Goal: Task Accomplishment & Management: Use online tool/utility

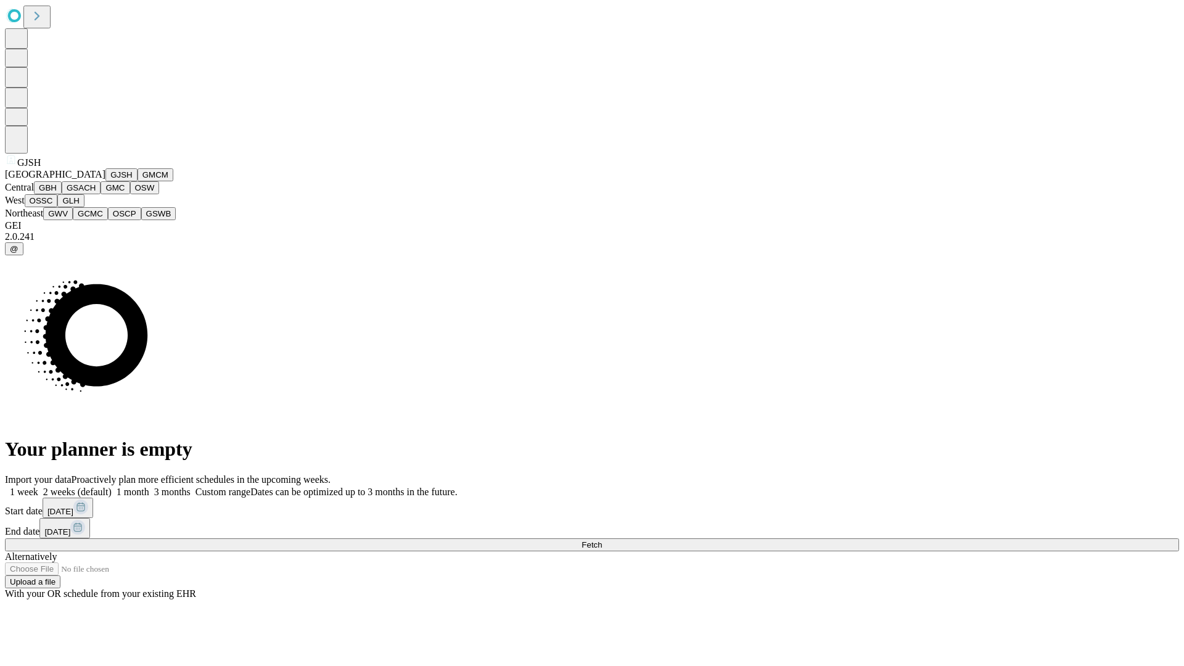
click at [105, 181] on button "GJSH" at bounding box center [121, 174] width 32 height 13
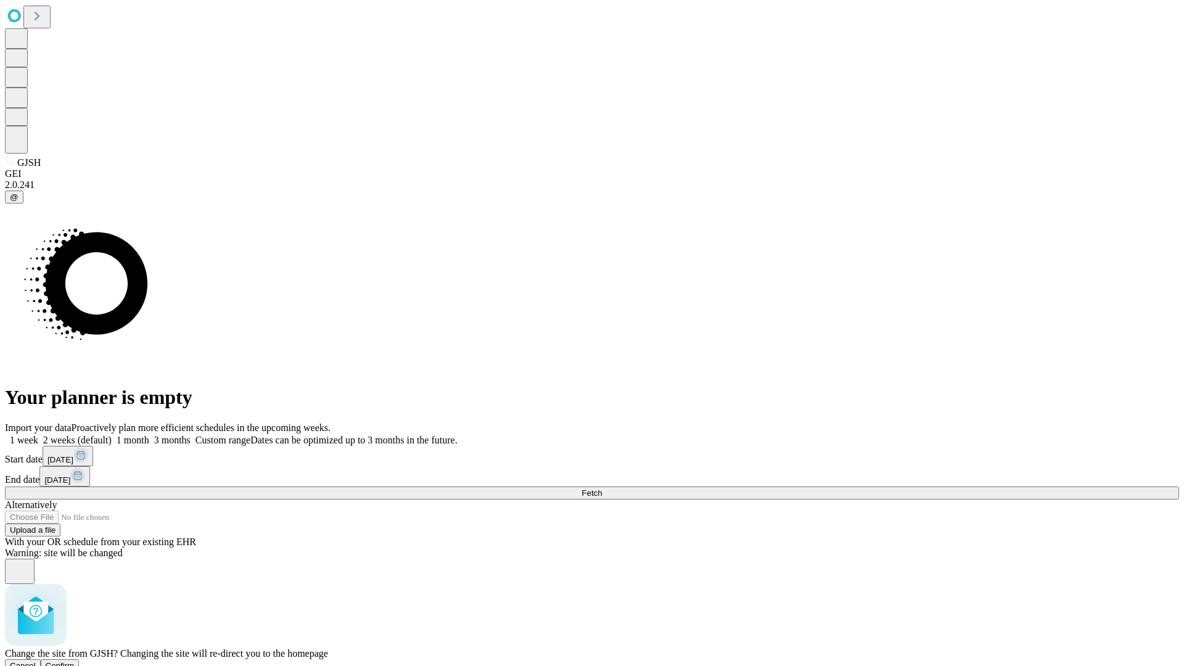
click at [75, 661] on span "Confirm" at bounding box center [60, 665] width 29 height 9
click at [149, 435] on label "1 month" at bounding box center [131, 440] width 38 height 10
click at [602, 489] on span "Fetch" at bounding box center [592, 493] width 20 height 9
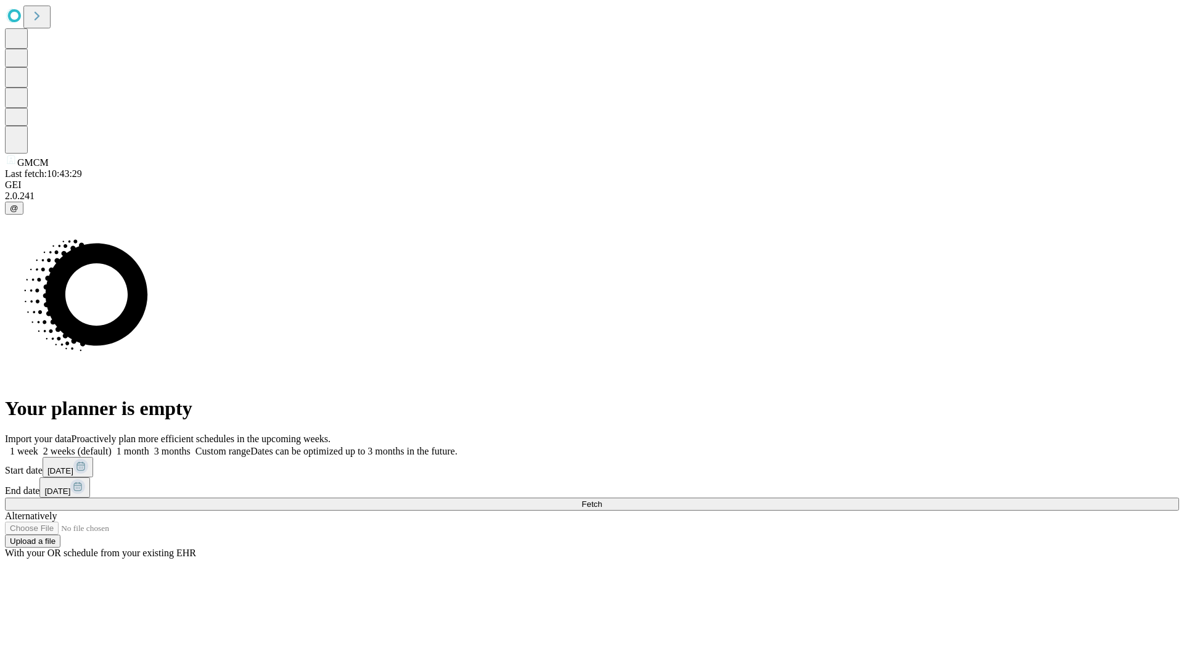
click at [149, 446] on label "1 month" at bounding box center [131, 451] width 38 height 10
click at [602, 500] on span "Fetch" at bounding box center [592, 504] width 20 height 9
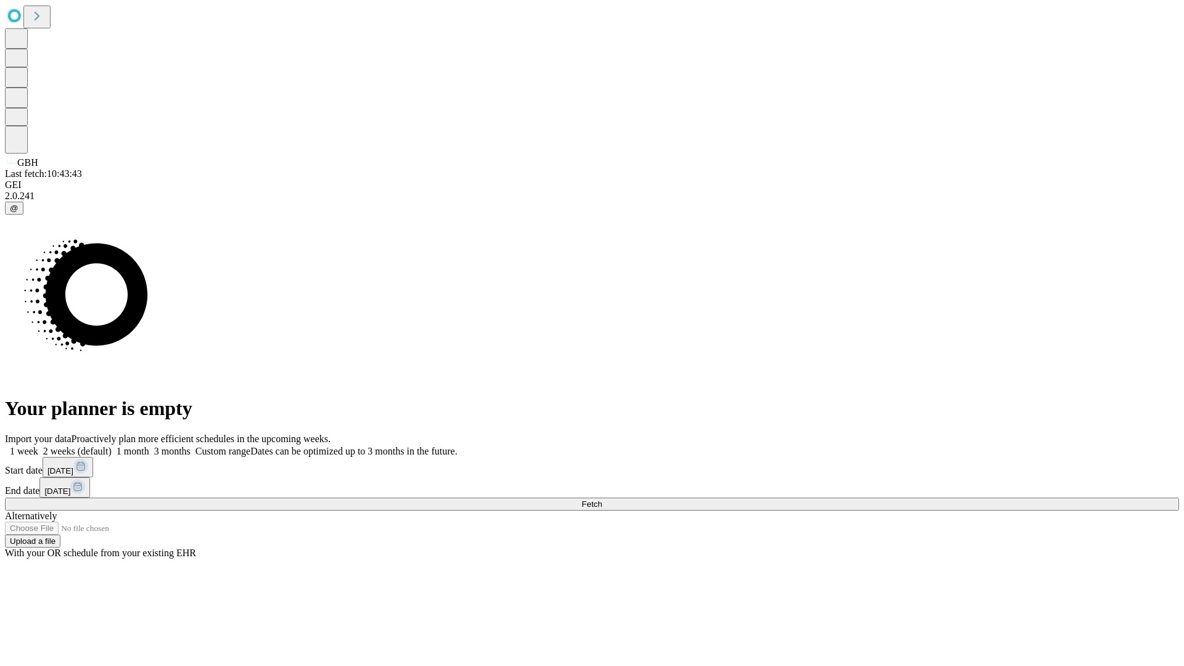
click at [149, 446] on label "1 month" at bounding box center [131, 451] width 38 height 10
click at [602, 500] on span "Fetch" at bounding box center [592, 504] width 20 height 9
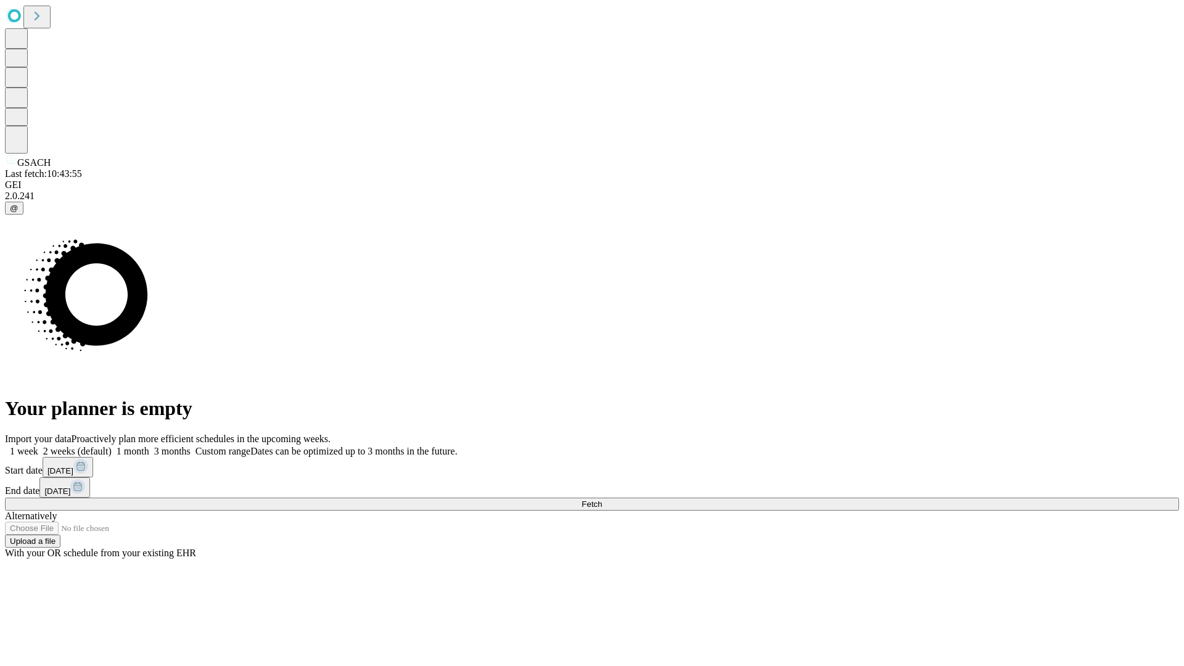
click at [602, 500] on span "Fetch" at bounding box center [592, 504] width 20 height 9
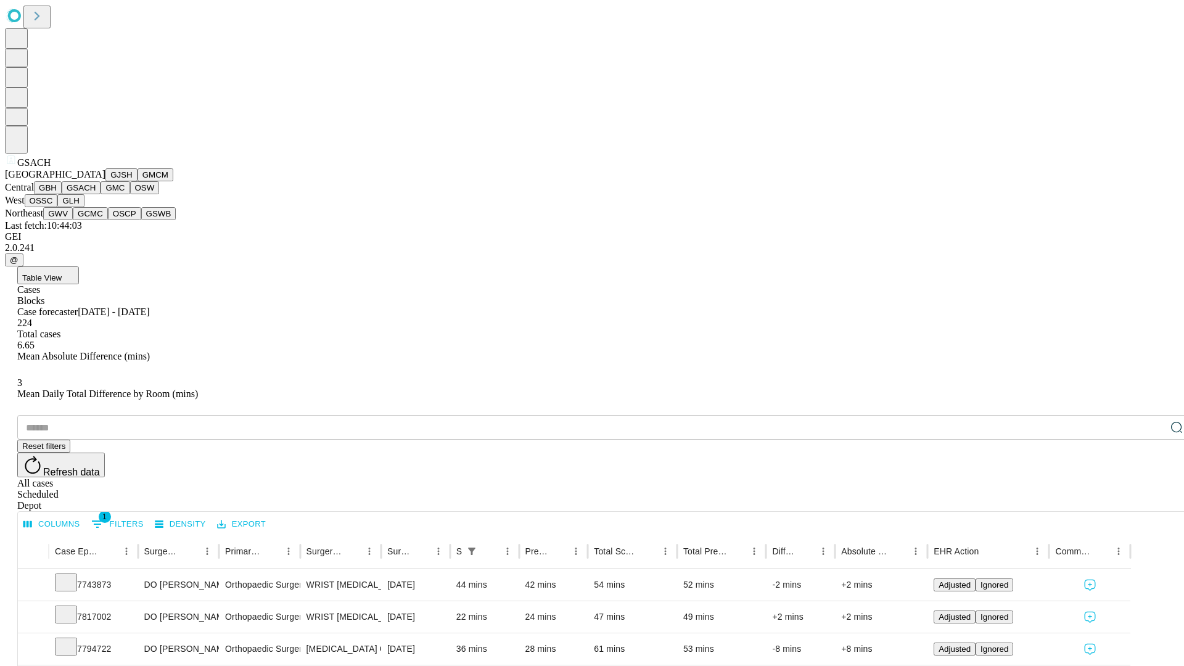
click at [101, 194] on button "GMC" at bounding box center [115, 187] width 29 height 13
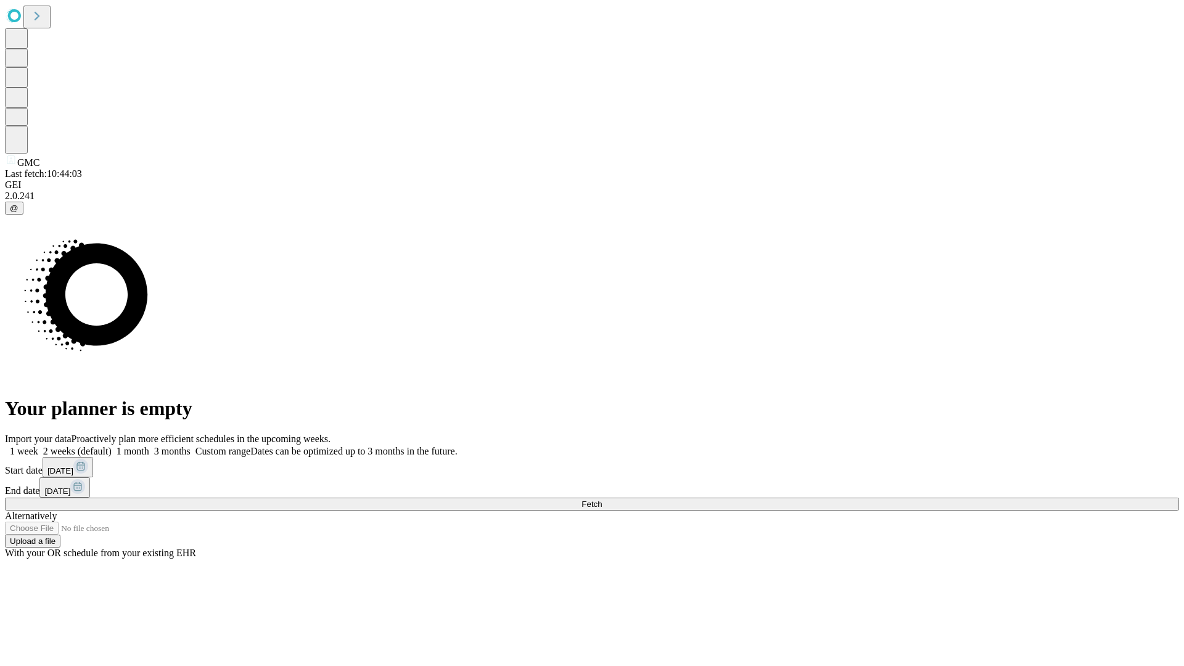
click at [149, 446] on label "1 month" at bounding box center [131, 451] width 38 height 10
click at [602, 500] on span "Fetch" at bounding box center [592, 504] width 20 height 9
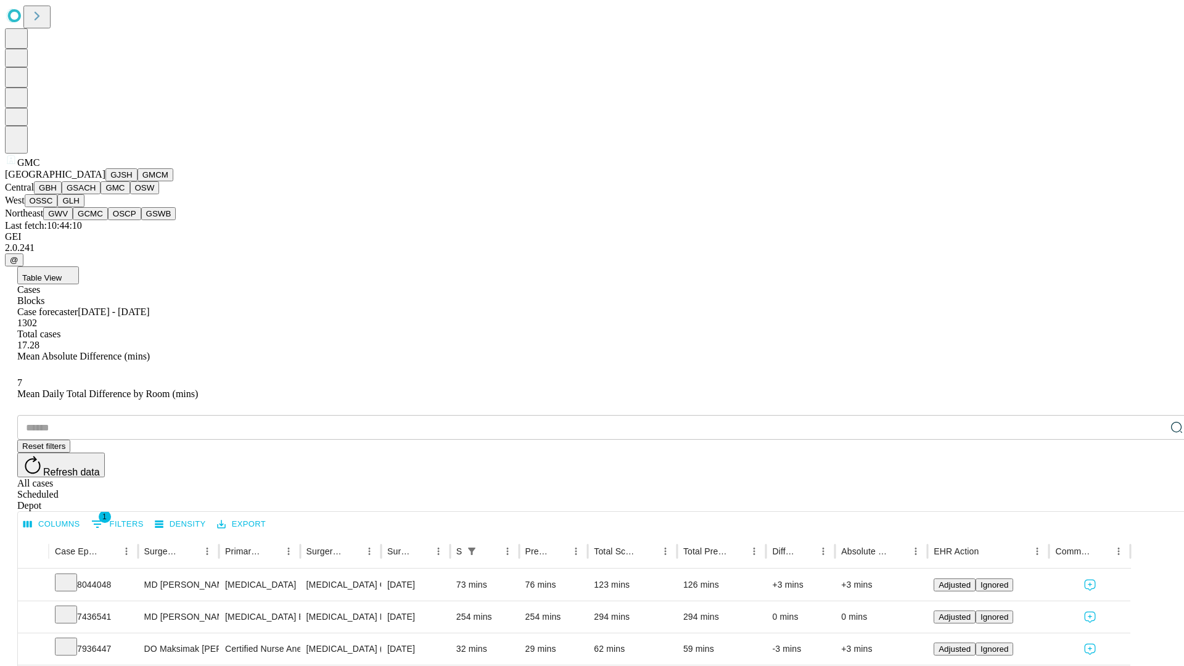
click at [130, 194] on button "OSW" at bounding box center [145, 187] width 30 height 13
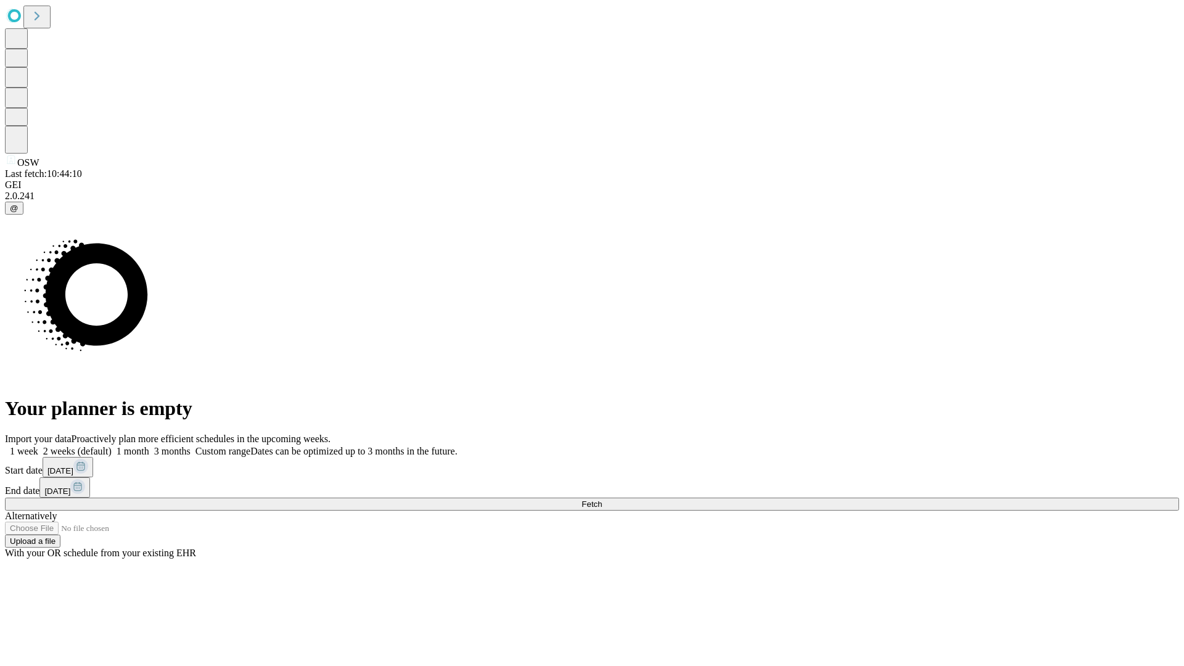
click at [149, 446] on label "1 month" at bounding box center [131, 451] width 38 height 10
click at [602, 500] on span "Fetch" at bounding box center [592, 504] width 20 height 9
click at [149, 446] on label "1 month" at bounding box center [131, 451] width 38 height 10
click at [602, 500] on span "Fetch" at bounding box center [592, 504] width 20 height 9
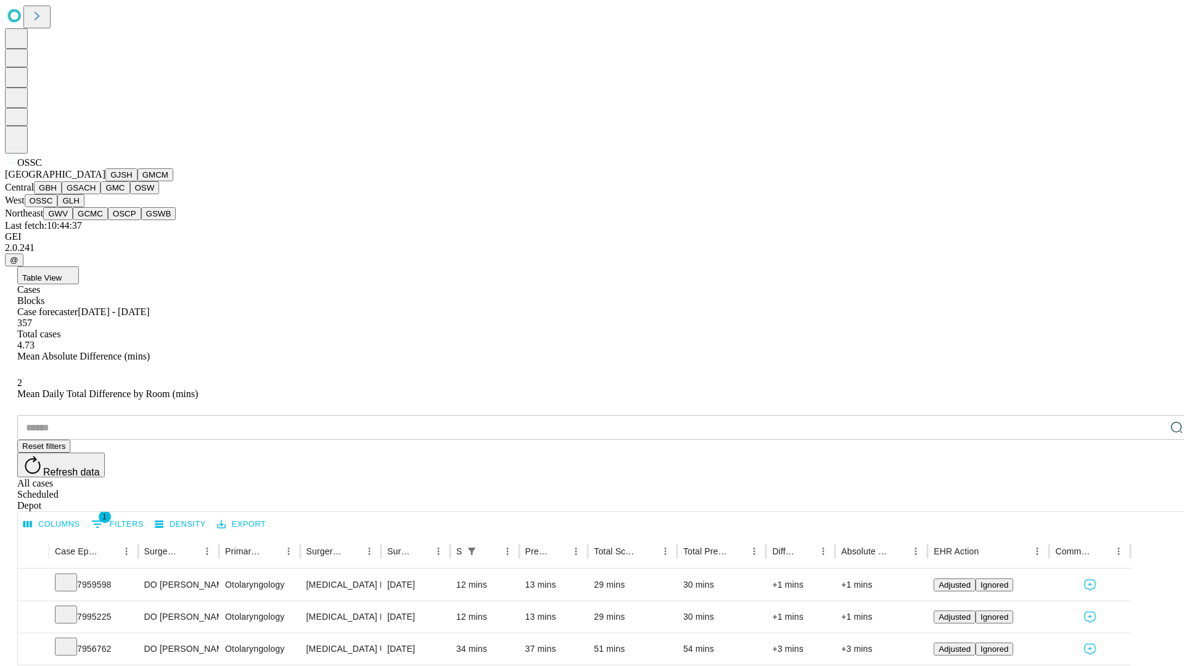
click at [84, 207] on button "GLH" at bounding box center [70, 200] width 27 height 13
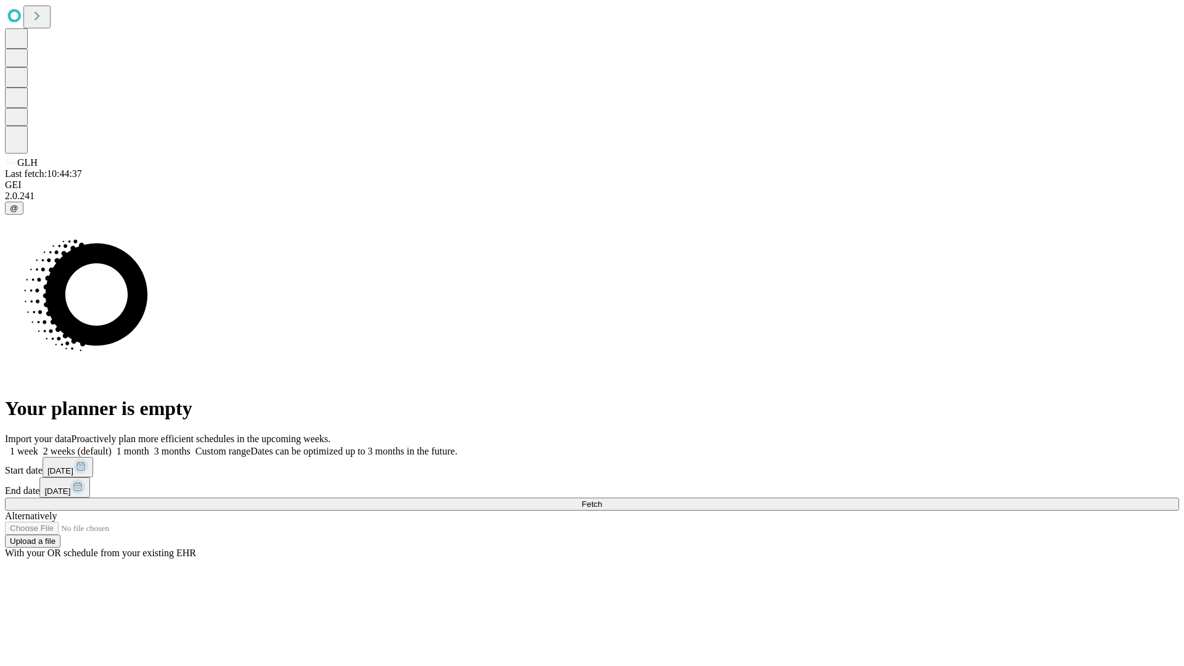
click at [149, 446] on label "1 month" at bounding box center [131, 451] width 38 height 10
click at [602, 500] on span "Fetch" at bounding box center [592, 504] width 20 height 9
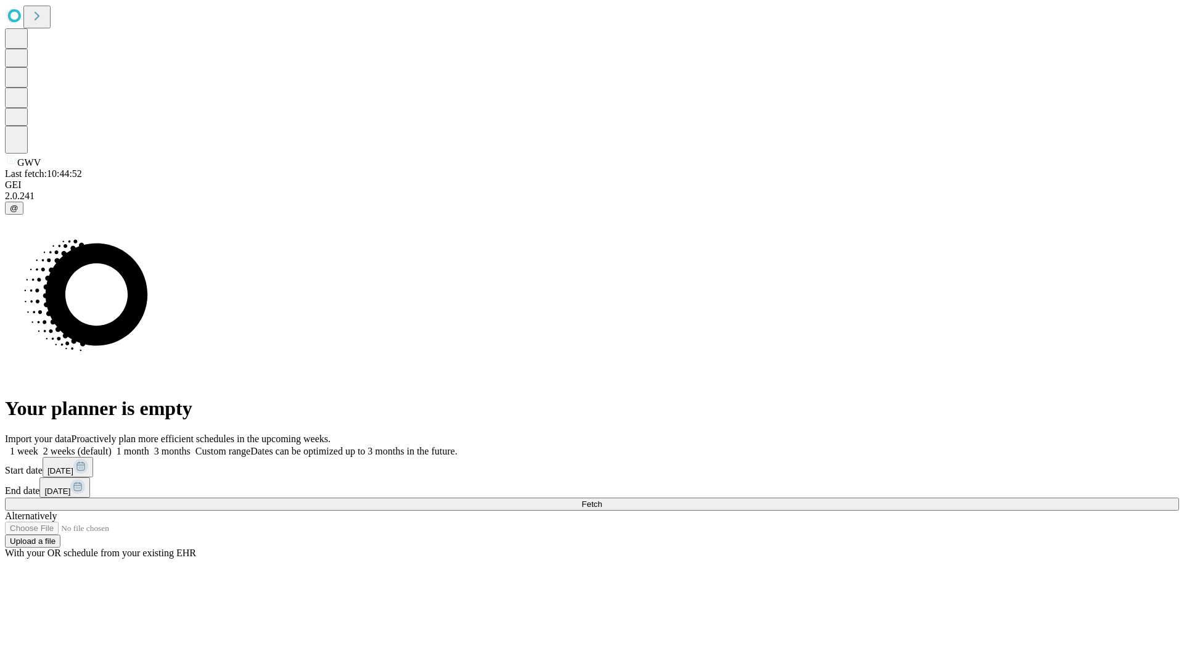
click at [149, 446] on label "1 month" at bounding box center [131, 451] width 38 height 10
click at [602, 500] on span "Fetch" at bounding box center [592, 504] width 20 height 9
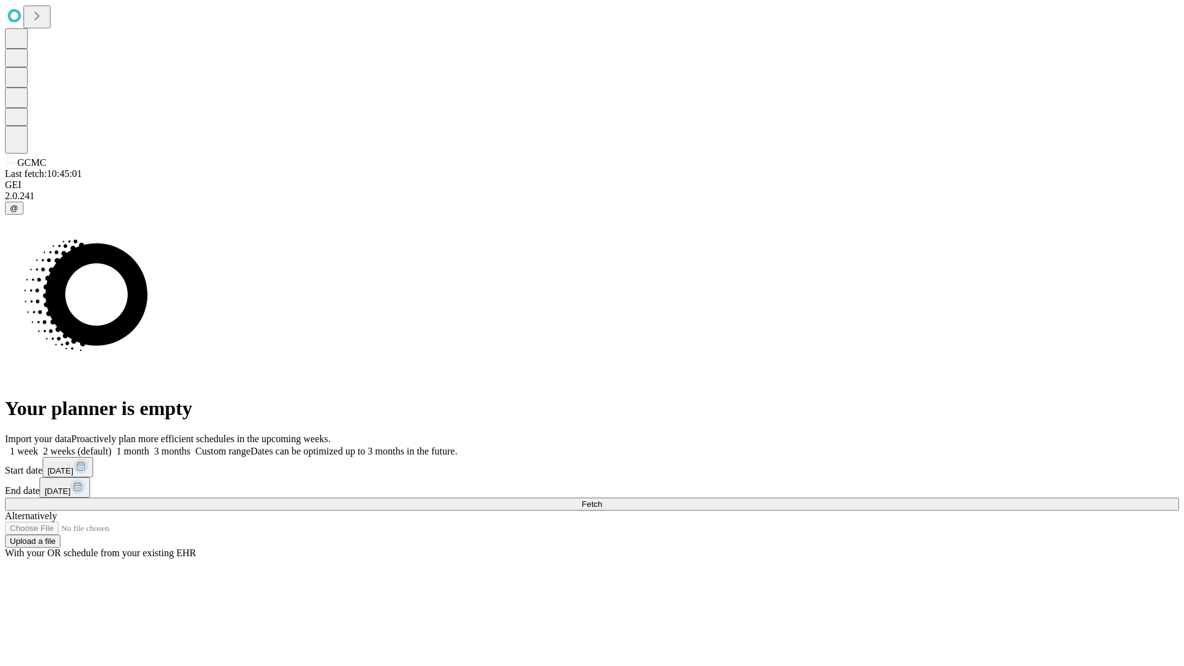
click at [149, 446] on label "1 month" at bounding box center [131, 451] width 38 height 10
click at [602, 500] on span "Fetch" at bounding box center [592, 504] width 20 height 9
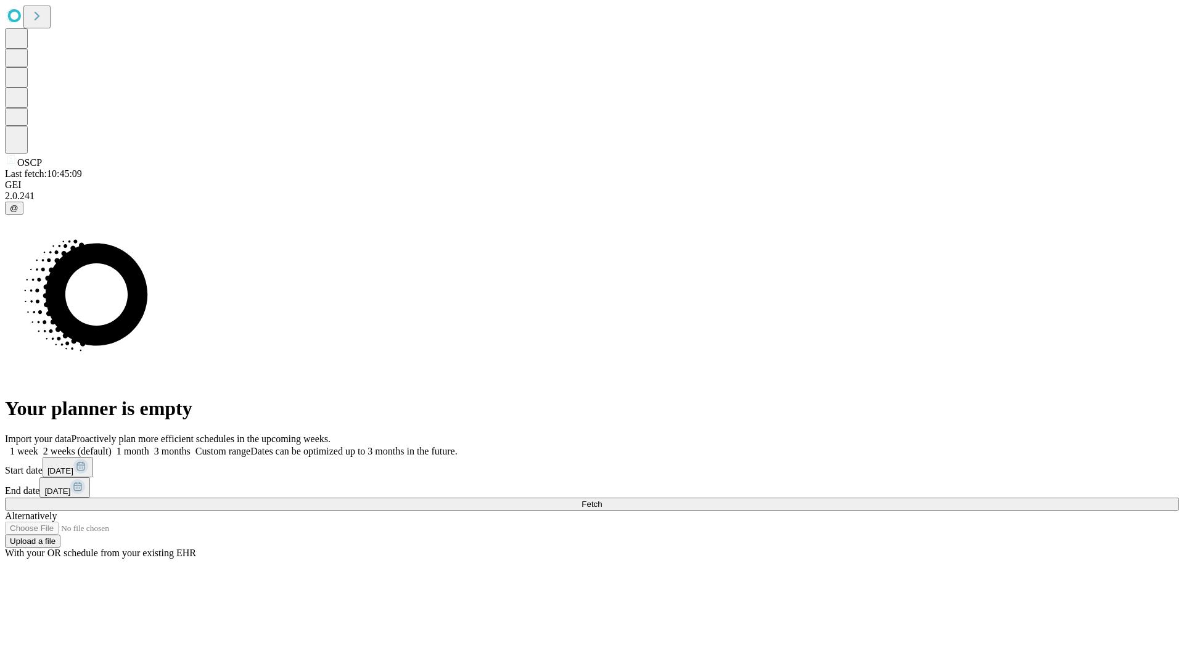
click at [149, 446] on label "1 month" at bounding box center [131, 451] width 38 height 10
click at [602, 500] on span "Fetch" at bounding box center [592, 504] width 20 height 9
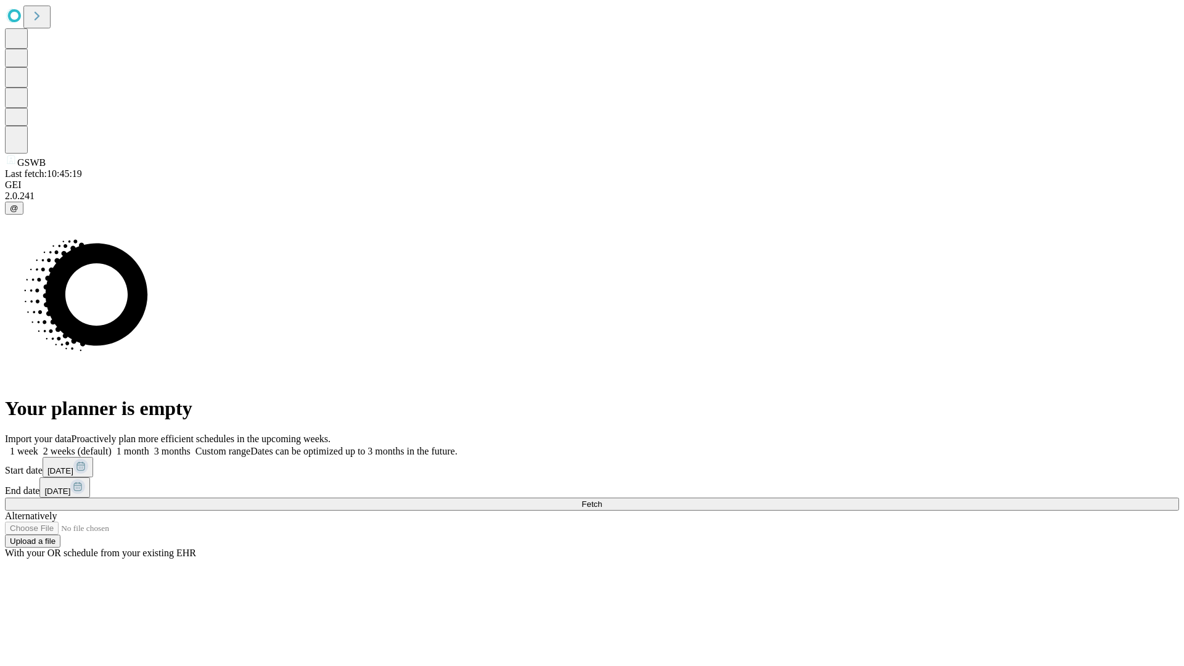
click at [149, 446] on label "1 month" at bounding box center [131, 451] width 38 height 10
click at [602, 500] on span "Fetch" at bounding box center [592, 504] width 20 height 9
